Goal: Information Seeking & Learning: Learn about a topic

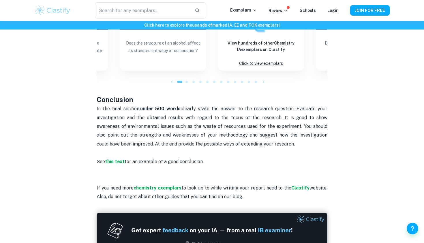
scroll to position [593, 0]
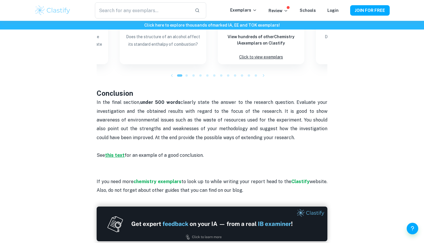
click at [115, 152] on strong "this text" at bounding box center [115, 154] width 20 height 5
click at [111, 152] on strong "this text" at bounding box center [115, 154] width 20 height 5
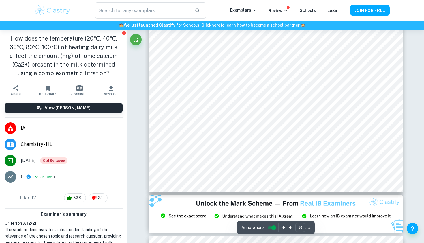
scroll to position [2595, 0]
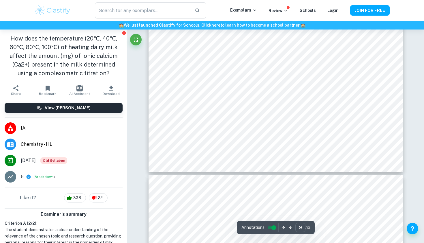
type input "10"
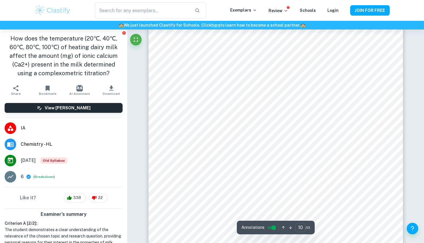
scroll to position [3136, 0]
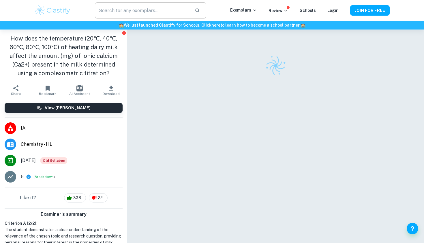
drag, startPoint x: 0, startPoint y: 0, endPoint x: 116, endPoint y: 10, distance: 116.8
click at [116, 10] on input "text" at bounding box center [142, 10] width 95 height 16
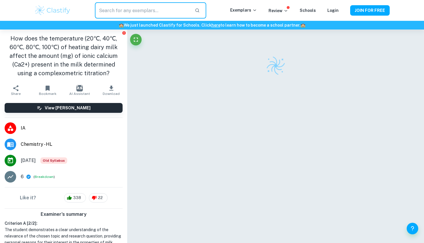
click at [65, 11] on img at bounding box center [52, 11] width 37 height 12
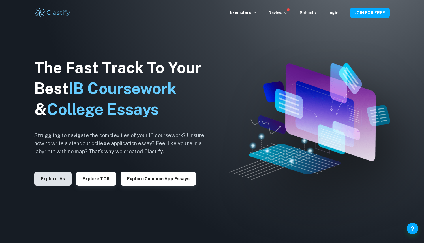
click at [69, 183] on button "Explore IAs" at bounding box center [52, 178] width 37 height 14
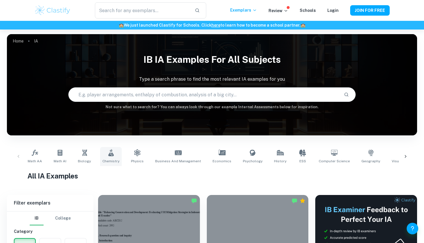
click at [108, 152] on icon at bounding box center [111, 152] width 7 height 7
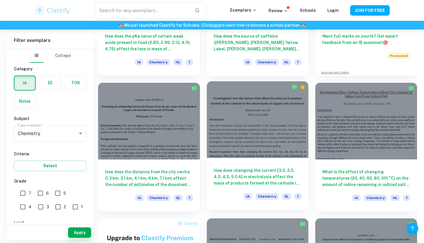
scroll to position [248, 0]
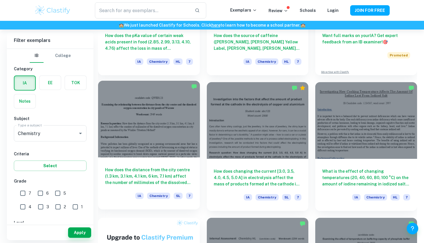
click at [167, 154] on div at bounding box center [149, 119] width 102 height 76
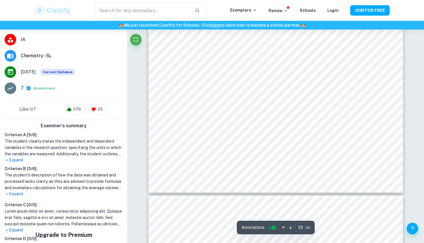
scroll to position [101, 0]
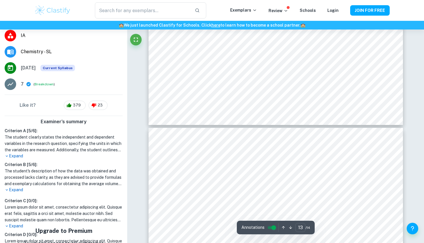
type input "14"
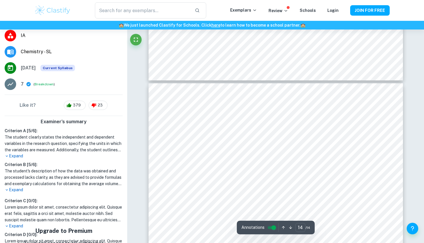
scroll to position [4798, 0]
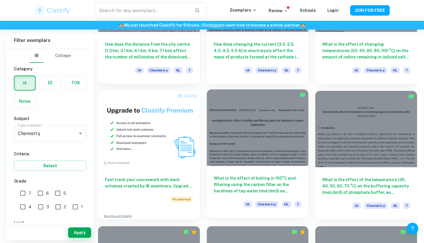
scroll to position [376, 0]
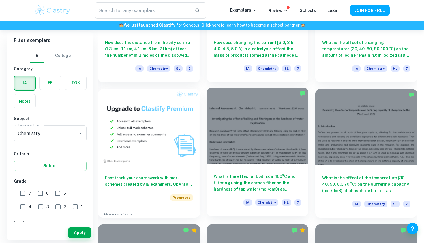
click at [264, 162] on div at bounding box center [258, 125] width 102 height 76
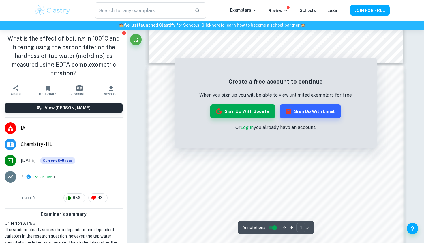
scroll to position [367, 0]
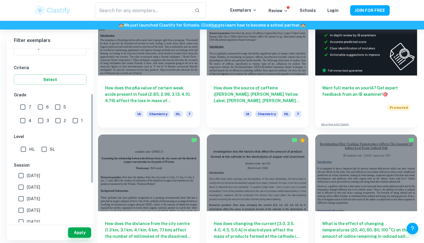
scroll to position [25, 0]
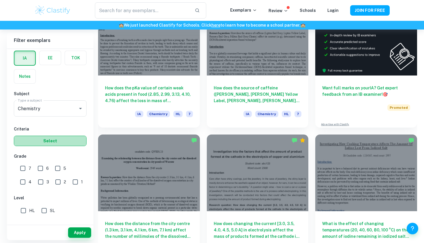
click at [69, 139] on button "Select" at bounding box center [50, 140] width 73 height 10
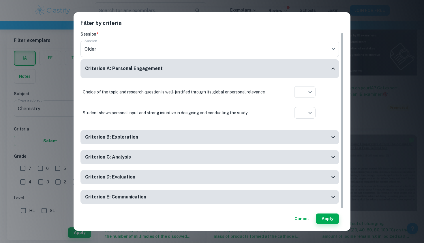
scroll to position [1, 0]
click at [335, 220] on button "Apply" at bounding box center [327, 218] width 23 height 10
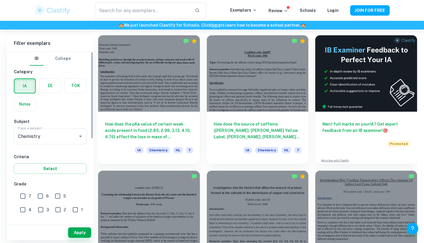
scroll to position [0, 0]
click at [58, 50] on h6 "Filter exemplars" at bounding box center [50, 43] width 87 height 16
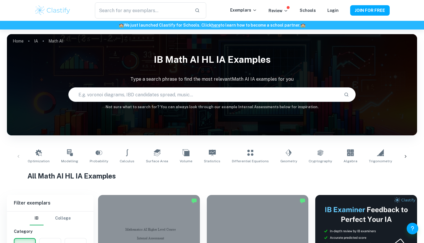
scroll to position [109, 0]
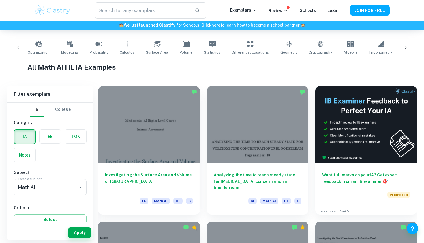
click at [179, 163] on div "Investigating the Surface Area and Volume of Lake Titicaca [GEOGRAPHIC_DATA] Ma…" at bounding box center [149, 188] width 102 height 52
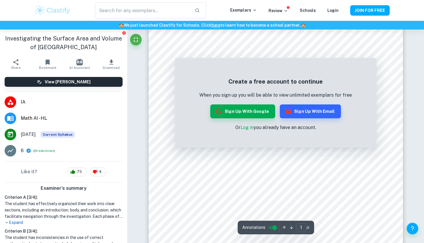
scroll to position [246, 0]
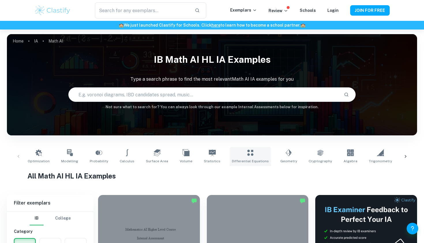
scroll to position [86, 0]
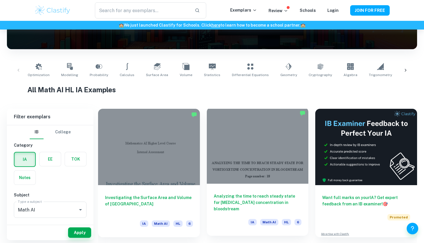
click at [260, 156] on div at bounding box center [258, 145] width 102 height 76
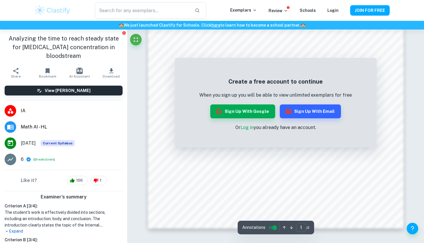
scroll to position [375, 0]
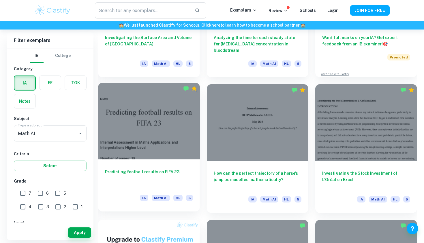
scroll to position [247, 0]
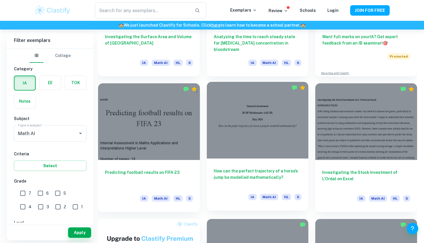
click at [231, 131] on div at bounding box center [258, 120] width 102 height 76
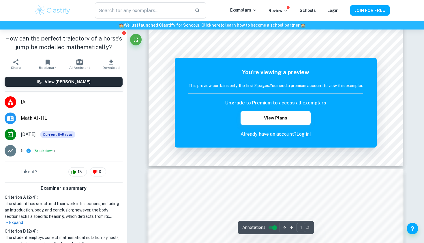
scroll to position [280, 0]
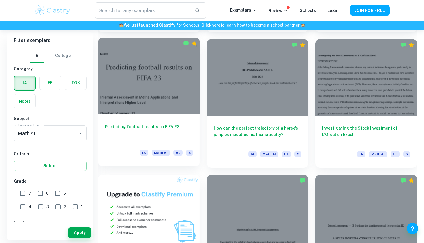
scroll to position [258, 0]
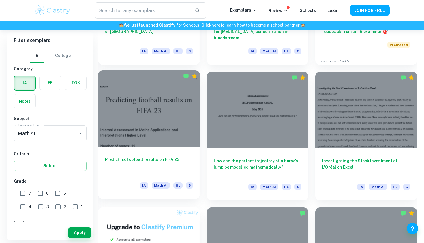
click at [181, 120] on div at bounding box center [149, 108] width 102 height 76
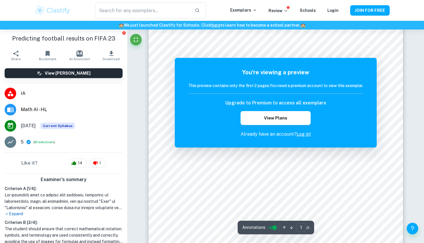
scroll to position [64, 0]
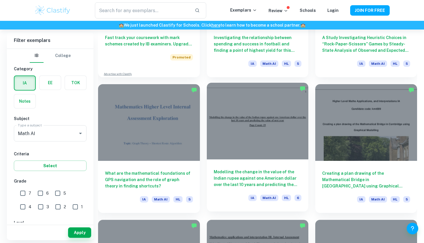
scroll to position [536, 0]
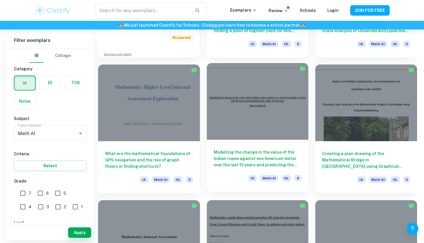
click at [266, 133] on div at bounding box center [258, 101] width 102 height 76
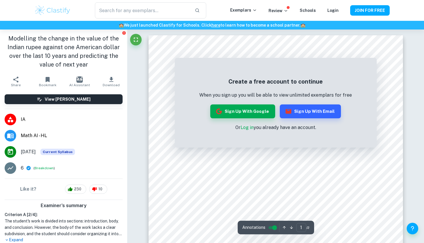
click at [253, 126] on link "Log in" at bounding box center [247, 126] width 13 height 5
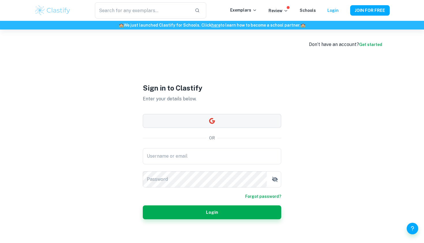
click at [234, 119] on button "button" at bounding box center [212, 121] width 139 height 14
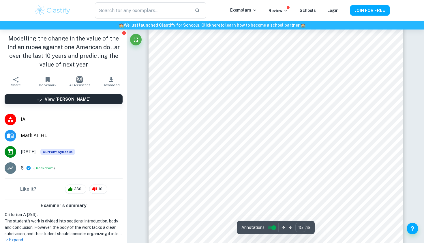
scroll to position [4936, 0]
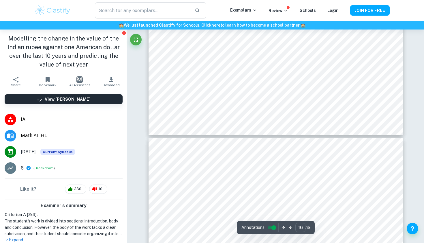
type input "17"
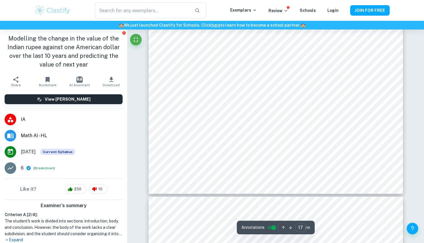
scroll to position [5648, 0]
